Goal: Task Accomplishment & Management: Manage account settings

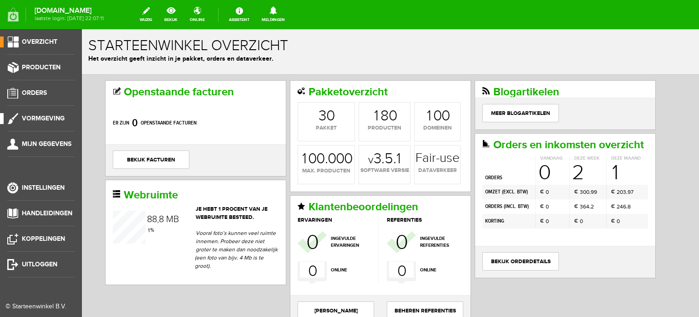
click at [46, 129] on li "Vormgeving" at bounding box center [40, 122] width 67 height 18
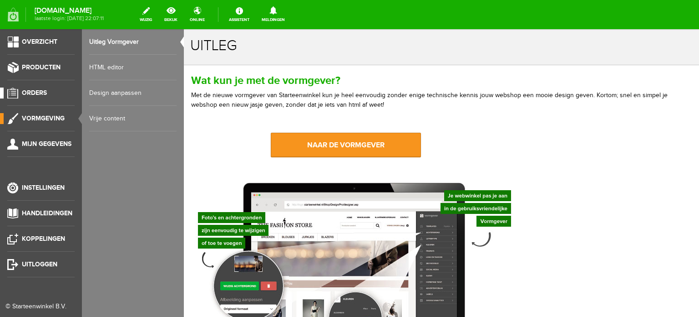
click at [38, 91] on span "Orders" at bounding box center [34, 93] width 25 height 8
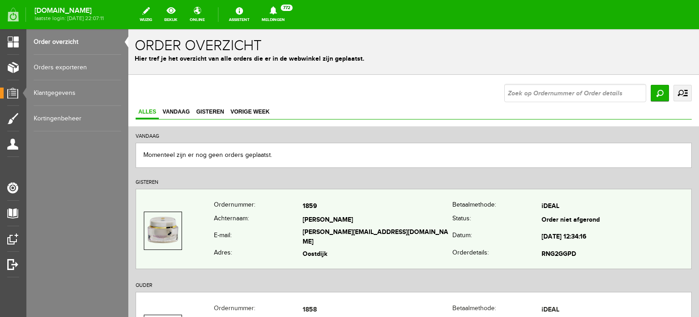
click at [324, 225] on td "[PERSON_NAME]" at bounding box center [378, 220] width 150 height 13
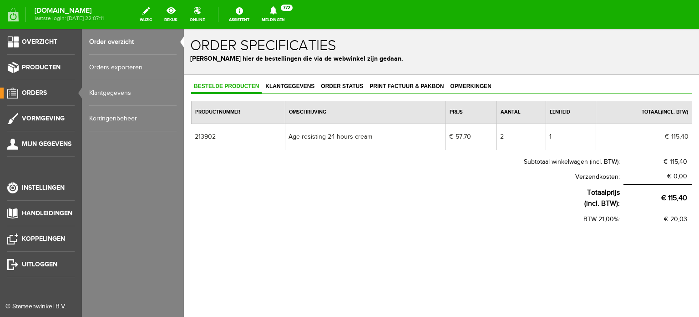
click at [37, 92] on span "Orders" at bounding box center [34, 93] width 25 height 8
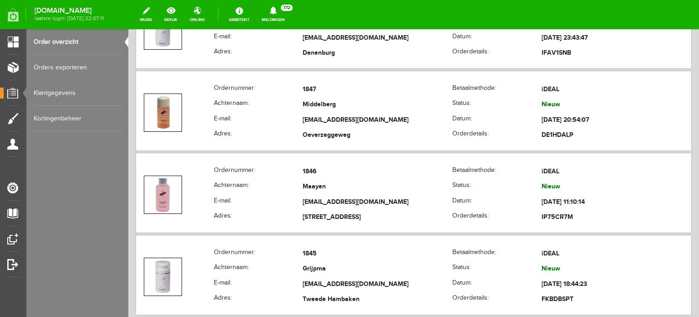
scroll to position [1141, 0]
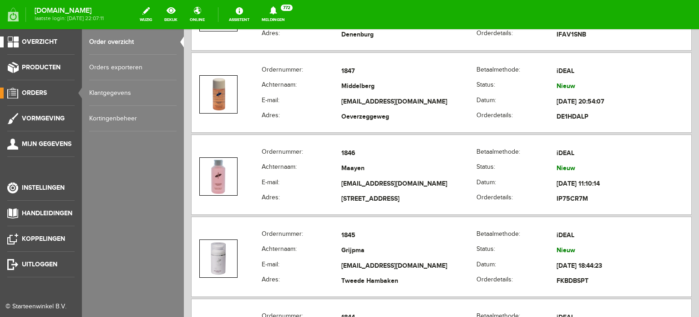
click at [47, 44] on span "Overzicht" at bounding box center [40, 42] width 36 height 8
